Goal: Task Accomplishment & Management: Complete application form

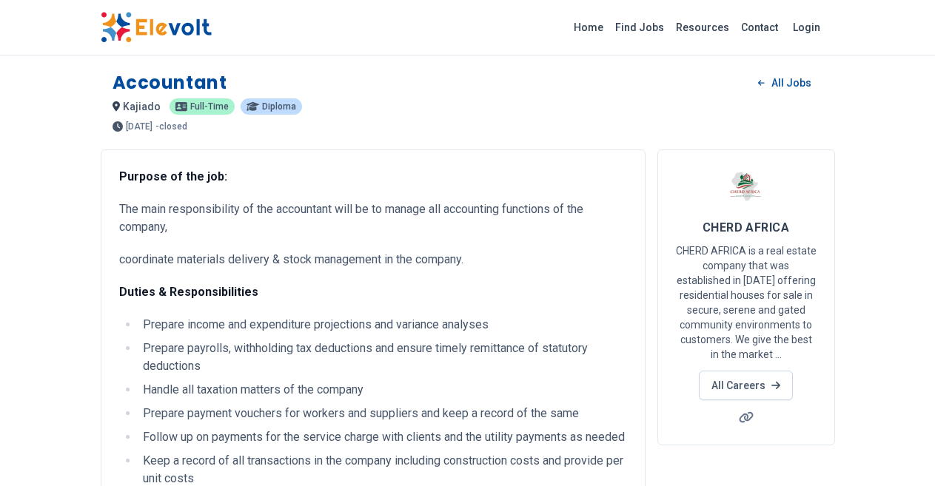
click at [627, 316] on li "Prepare income and expenditure projections and variance analyses" at bounding box center [382, 325] width 489 height 18
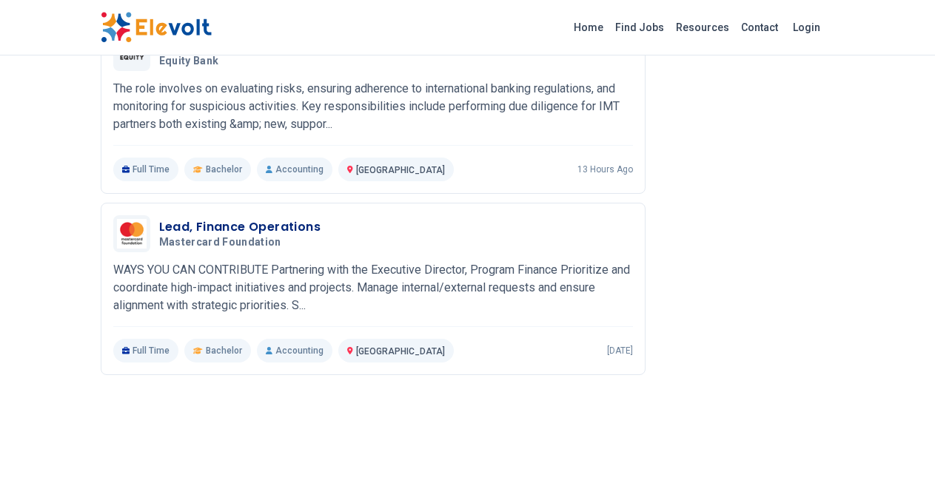
scroll to position [1648, 0]
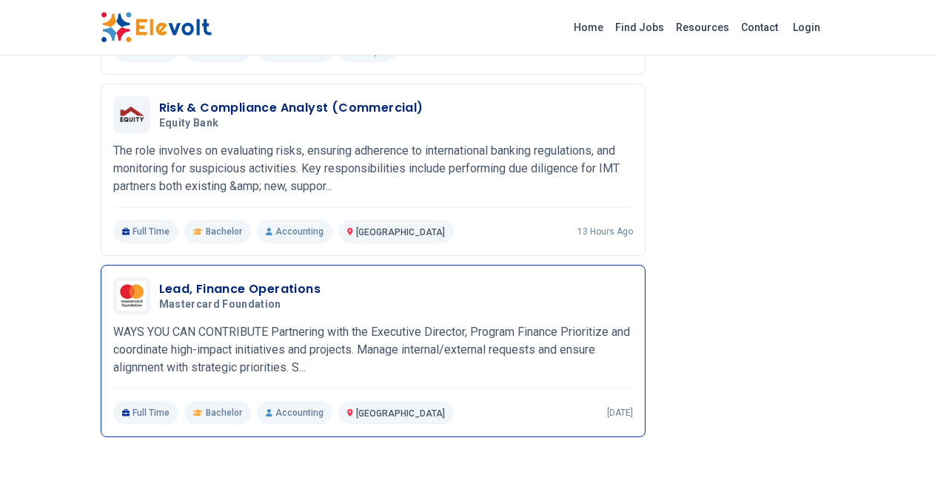
click at [159, 298] on span "Mastercard Foundation" at bounding box center [220, 304] width 122 height 13
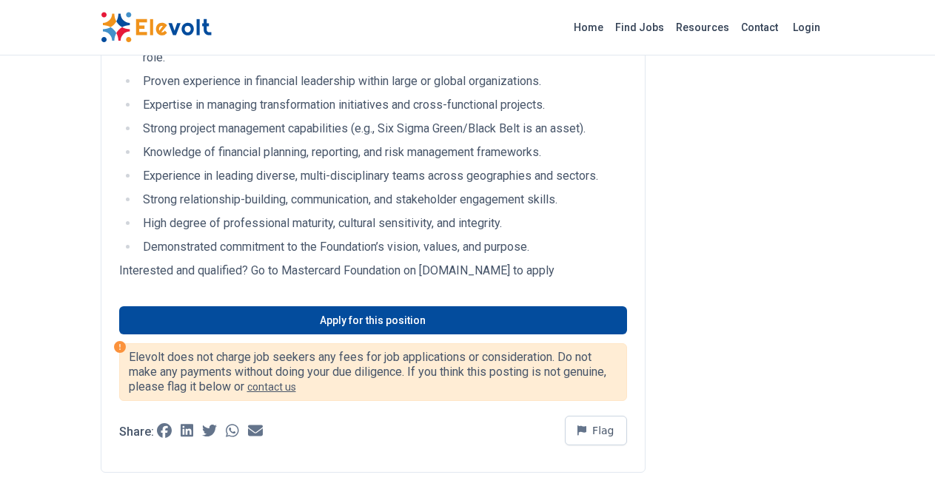
scroll to position [770, 0]
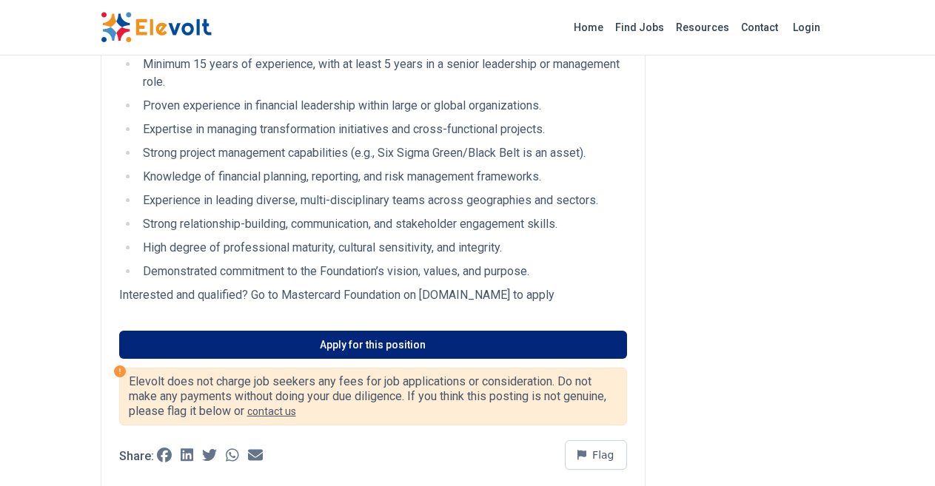
click at [276, 331] on link "Apply for this position" at bounding box center [373, 345] width 508 height 28
